Goal: Task Accomplishment & Management: Use online tool/utility

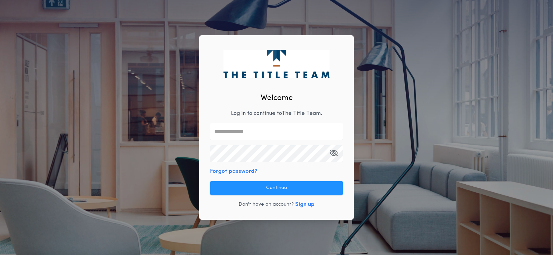
click at [246, 128] on input "text" at bounding box center [276, 131] width 133 height 17
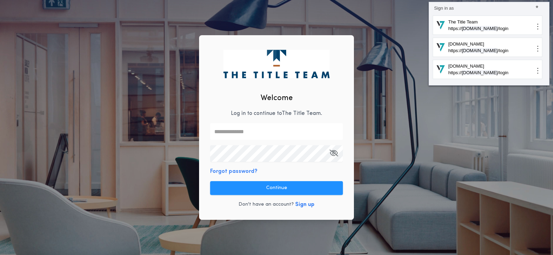
click at [332, 132] on input "text" at bounding box center [276, 131] width 133 height 17
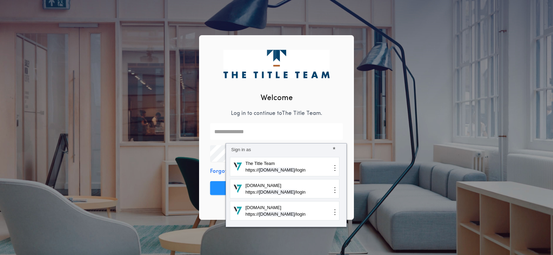
type input "**********"
click at [317, 163] on p "The Title Team" at bounding box center [287, 163] width 87 height 7
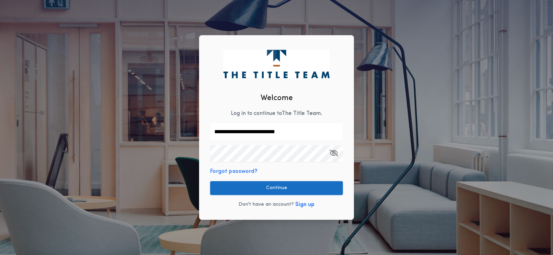
click at [274, 185] on button "Continue" at bounding box center [276, 188] width 133 height 14
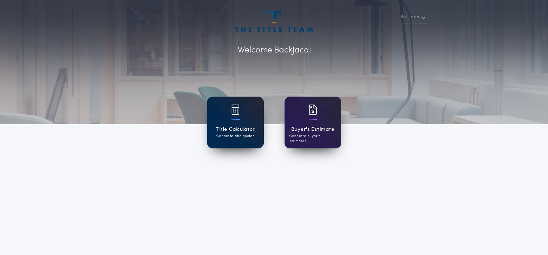
click at [244, 111] on div "Title Calculator Generate title quotes" at bounding box center [235, 123] width 57 height 52
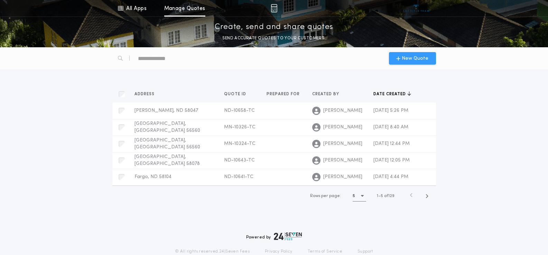
click at [409, 57] on span "New Quote" at bounding box center [415, 58] width 27 height 7
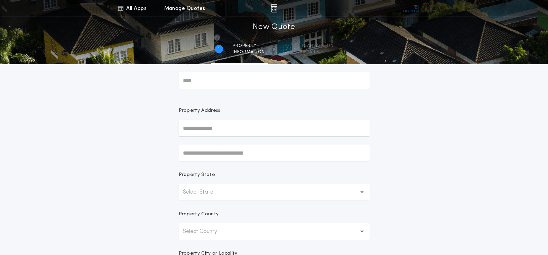
scroll to position [35, 0]
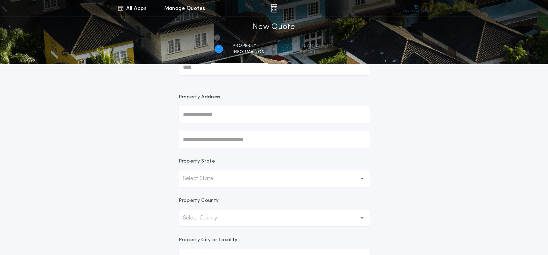
click at [225, 179] on button "Select State" at bounding box center [274, 179] width 191 height 17
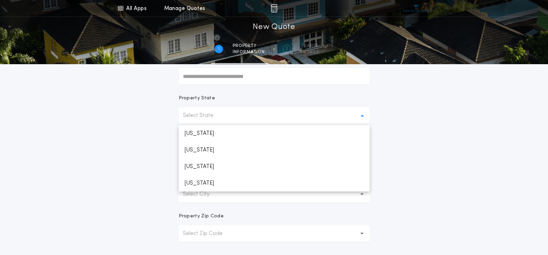
scroll to position [138, 0]
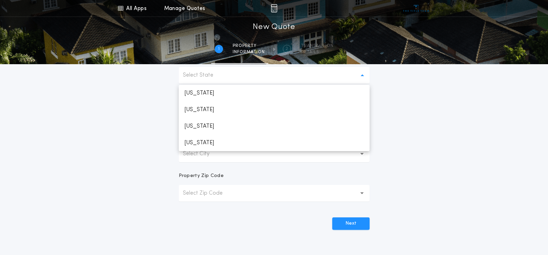
click at [200, 125] on p "[US_STATE]" at bounding box center [274, 126] width 191 height 17
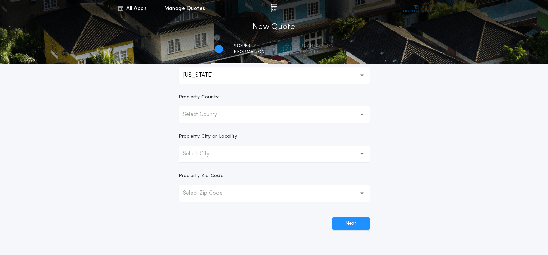
click at [214, 116] on p "Select County" at bounding box center [205, 115] width 45 height 8
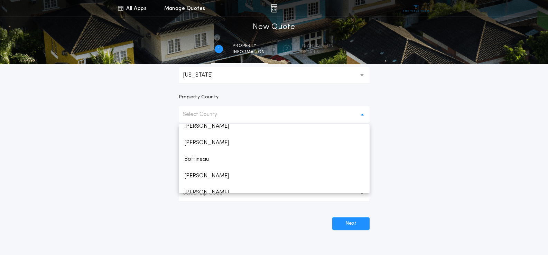
scroll to position [69, 0]
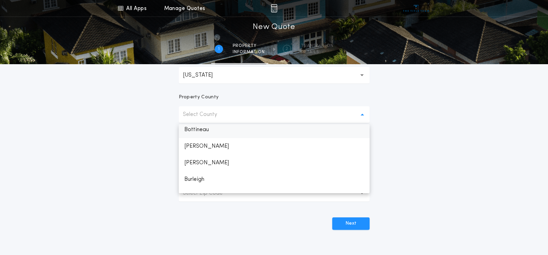
click at [215, 134] on p "Bottineau" at bounding box center [274, 130] width 191 height 17
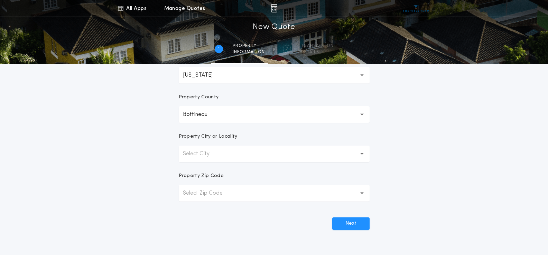
click at [217, 158] on p "Select City" at bounding box center [202, 154] width 38 height 8
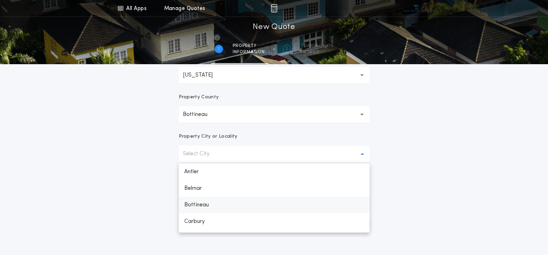
click at [215, 203] on p "Bottineau" at bounding box center [274, 205] width 191 height 17
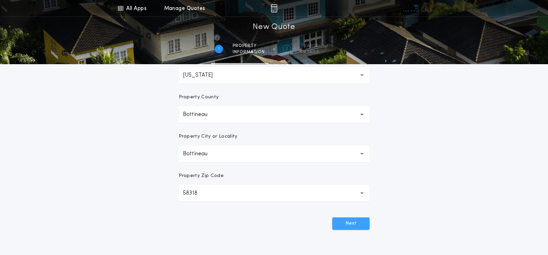
click at [342, 221] on button "Next" at bounding box center [350, 224] width 37 height 12
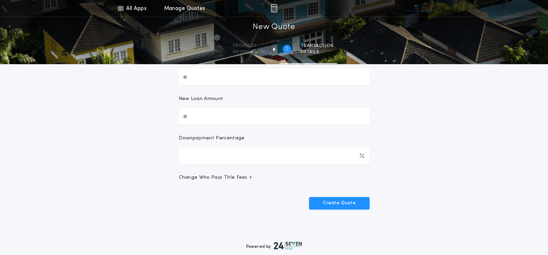
scroll to position [22, 0]
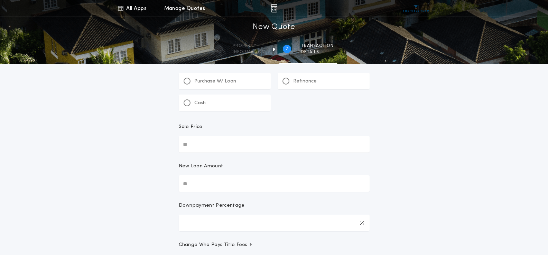
click at [301, 79] on p "Refinance" at bounding box center [304, 81] width 23 height 7
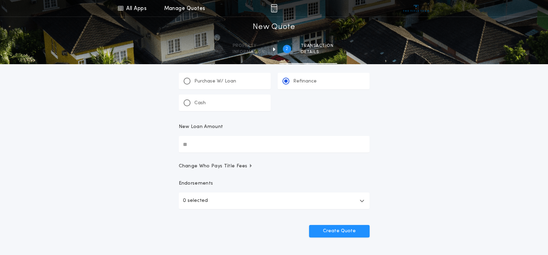
click at [218, 146] on input "New Loan Amount" at bounding box center [274, 144] width 191 height 17
type input "********"
click at [347, 231] on button "Create Quote" at bounding box center [339, 231] width 60 height 12
